Goal: Task Accomplishment & Management: Use online tool/utility

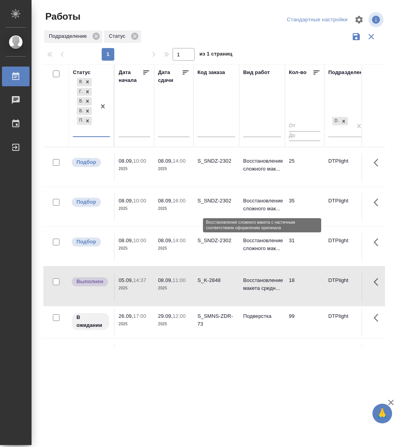
click at [262, 203] on p "Восстановление сложного мак..." at bounding box center [262, 205] width 38 height 16
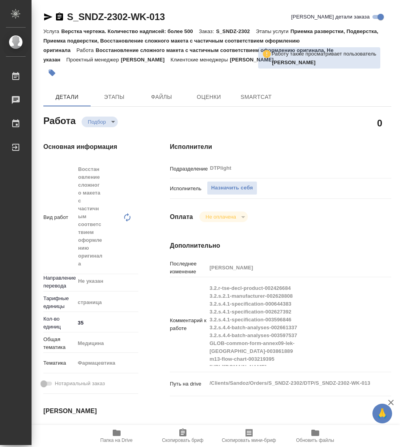
type textarea "x"
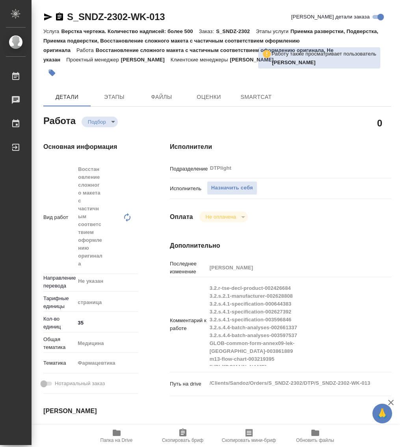
type textarea "x"
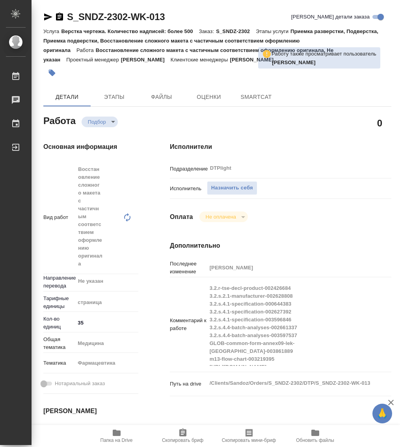
type textarea "x"
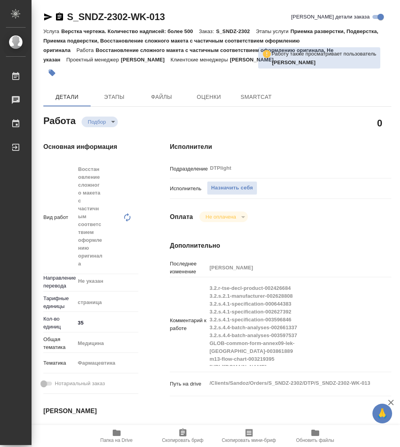
type textarea "x"
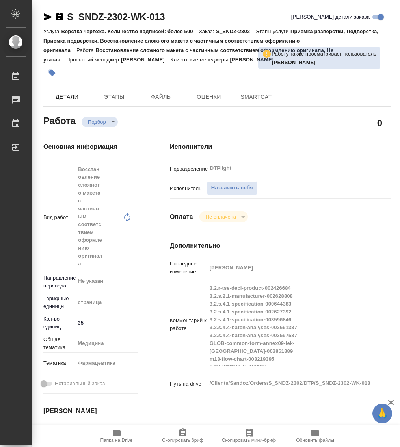
type textarea "x"
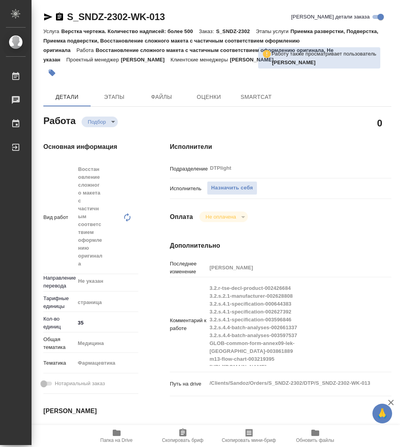
type textarea "x"
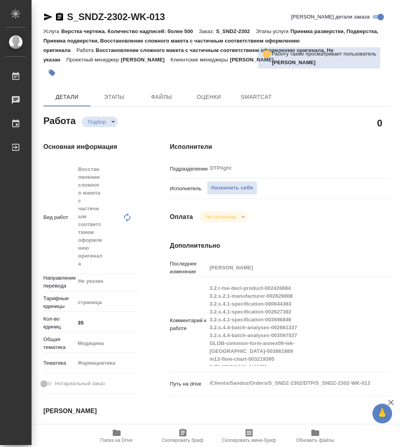
type textarea "x"
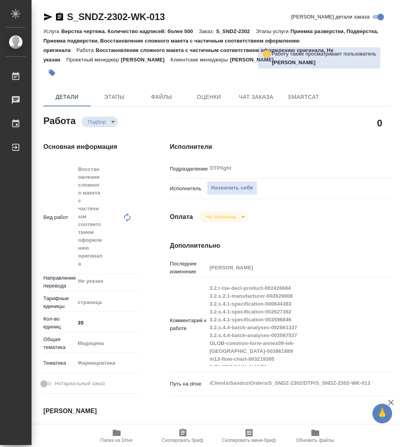
type textarea "x"
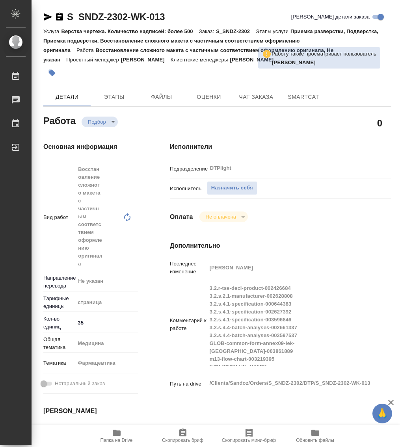
type textarea "x"
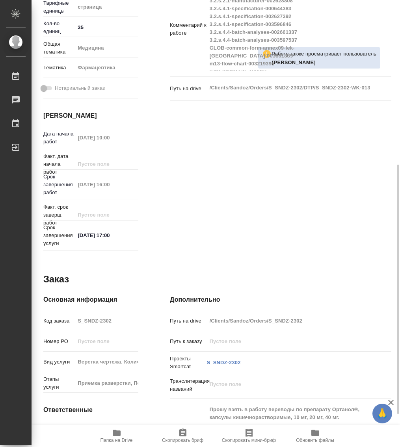
scroll to position [354, 0]
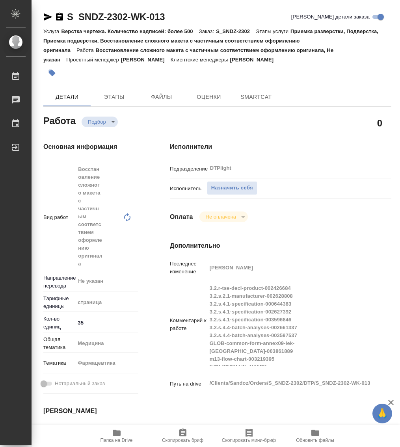
type textarea "x"
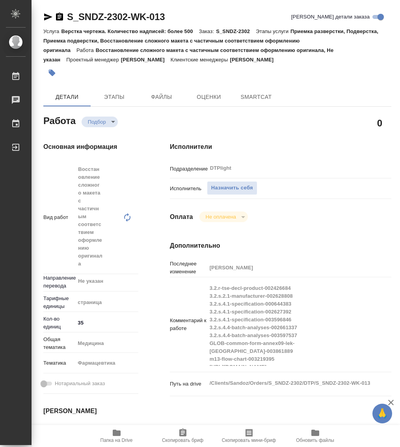
type textarea "x"
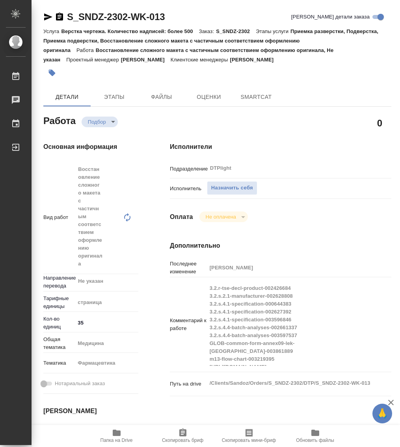
type textarea "x"
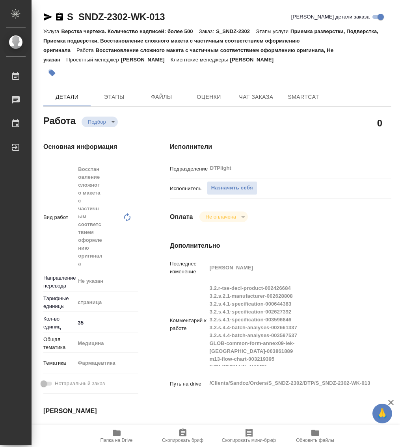
type textarea "x"
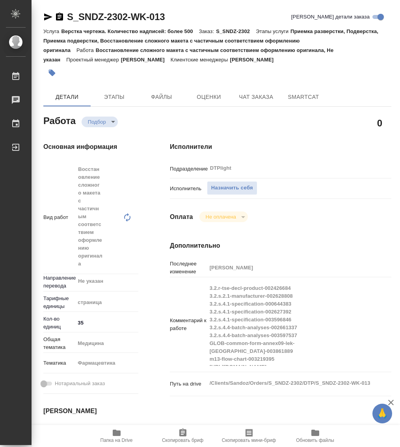
type textarea "x"
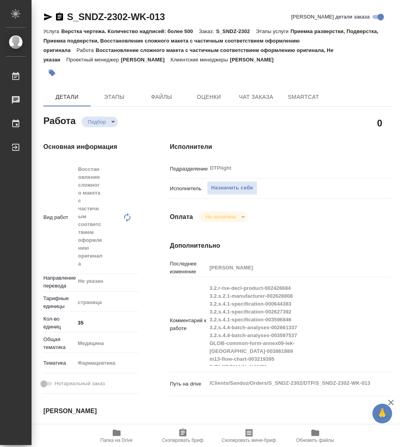
type textarea "x"
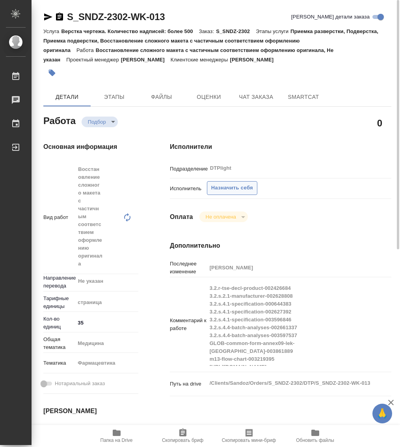
click at [225, 185] on span "Назначить себя" at bounding box center [232, 188] width 42 height 9
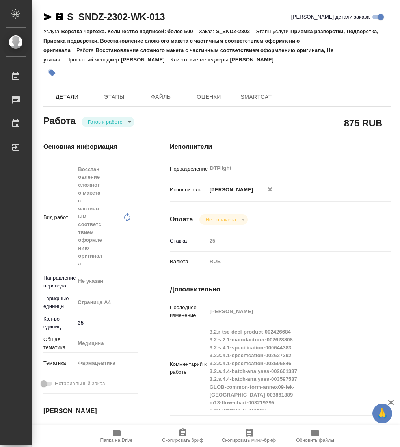
type textarea "x"
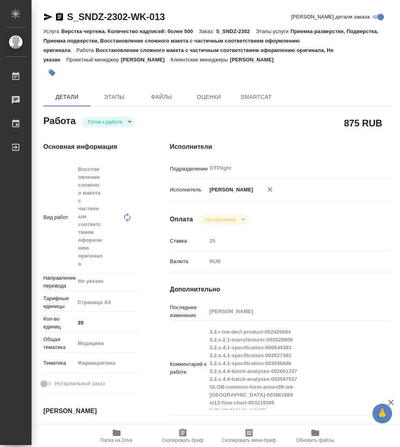
type textarea "x"
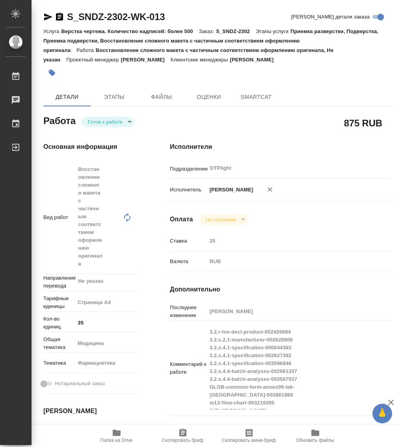
type textarea "x"
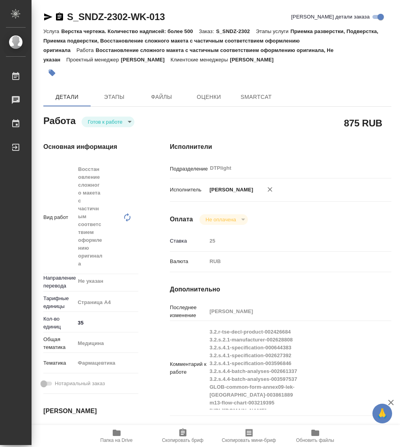
type textarea "x"
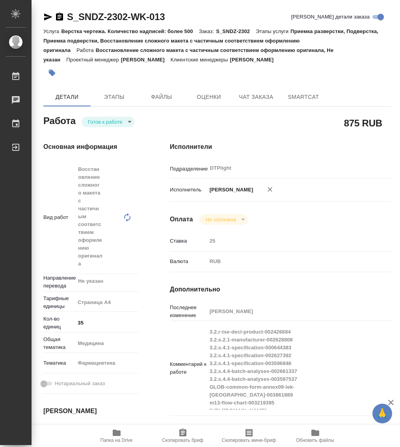
type textarea "x"
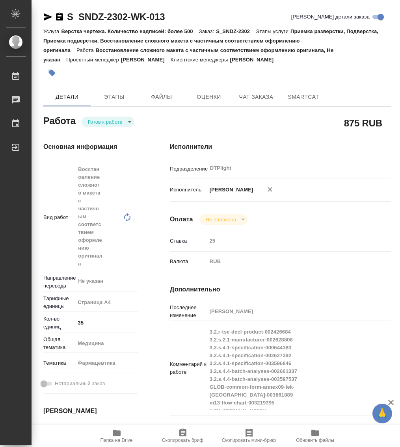
type textarea "x"
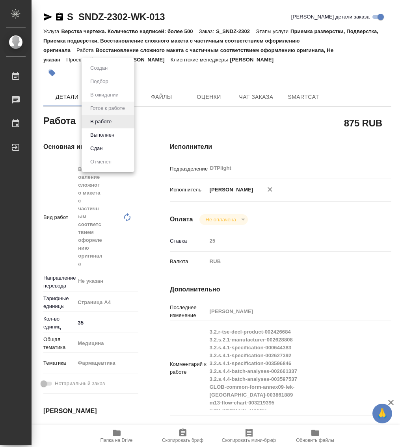
click at [115, 127] on body "🙏 .cls-1 fill:#fff; AWATERA Работы Чаты График Выйти S_SNDZ-2302-WK-013 Кратко …" at bounding box center [200, 223] width 400 height 447
type textarea "x"
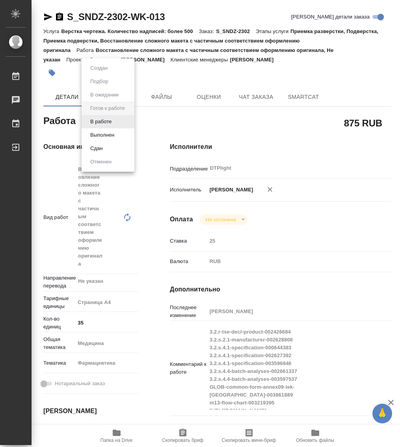
type textarea "x"
click at [109, 123] on button "В работе" at bounding box center [101, 121] width 26 height 9
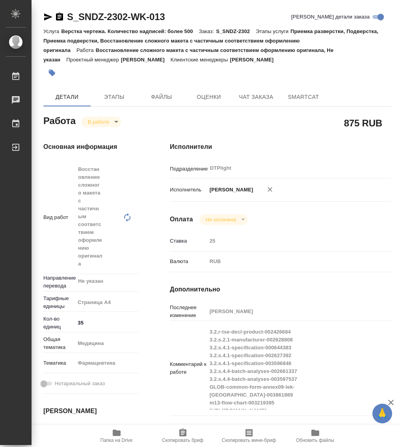
type textarea "x"
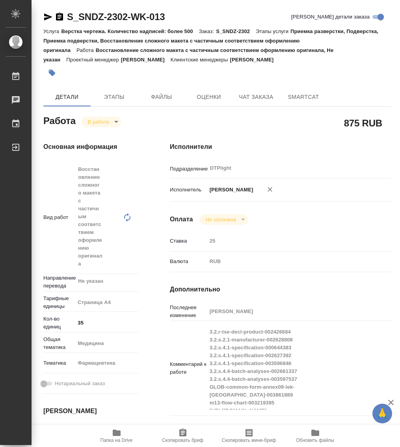
type textarea "x"
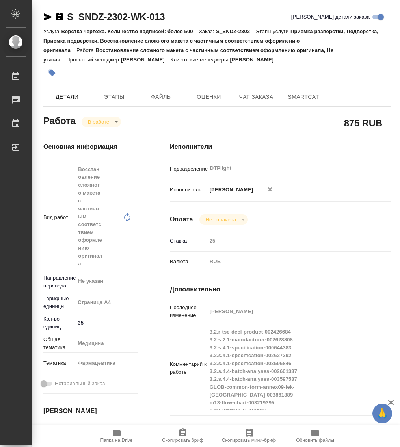
type textarea "x"
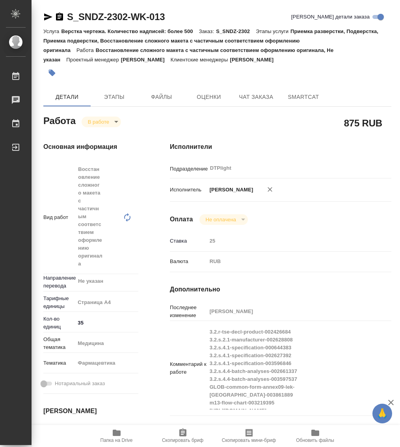
type textarea "x"
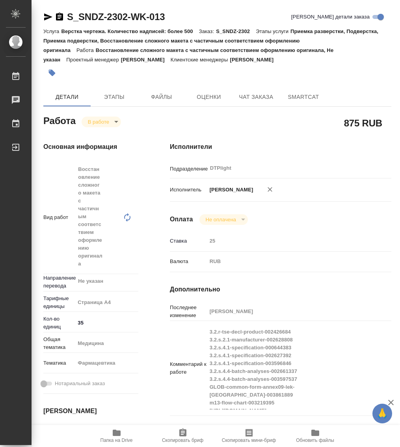
click at [58, 15] on icon "button" at bounding box center [59, 16] width 9 height 9
type textarea "x"
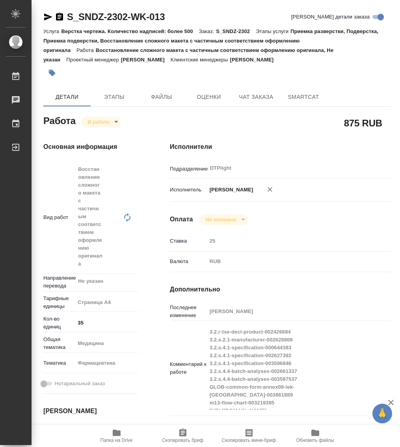
type textarea "x"
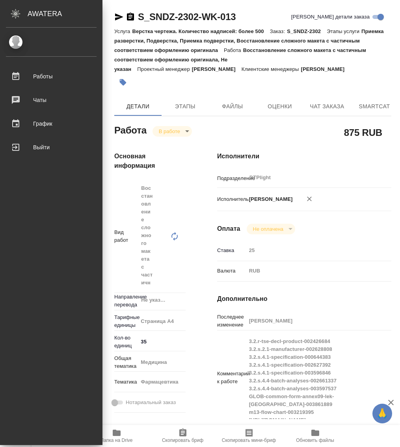
type textarea "x"
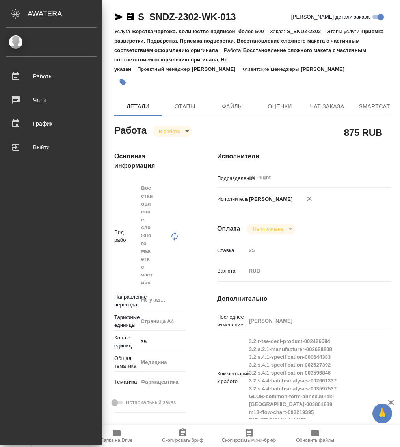
type textarea "x"
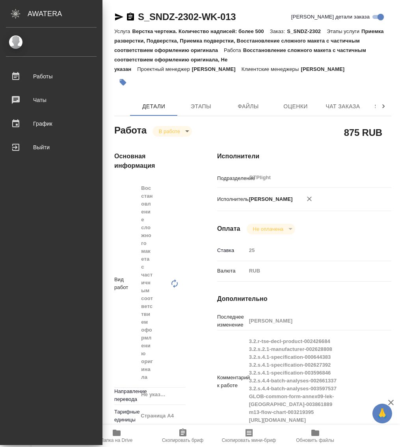
type textarea "x"
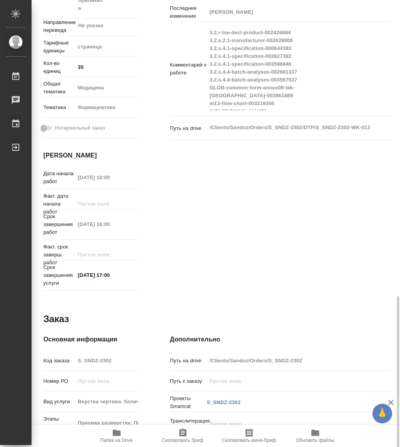
scroll to position [354, 0]
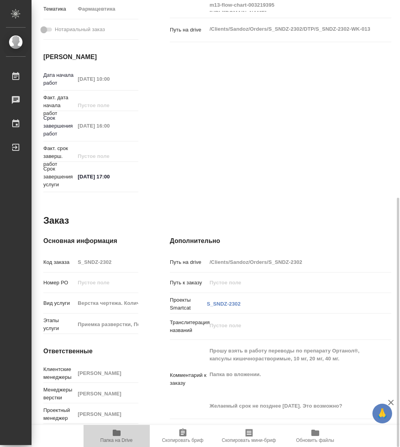
click at [115, 431] on icon "button" at bounding box center [117, 433] width 8 height 6
